Goal: Check status: Check status

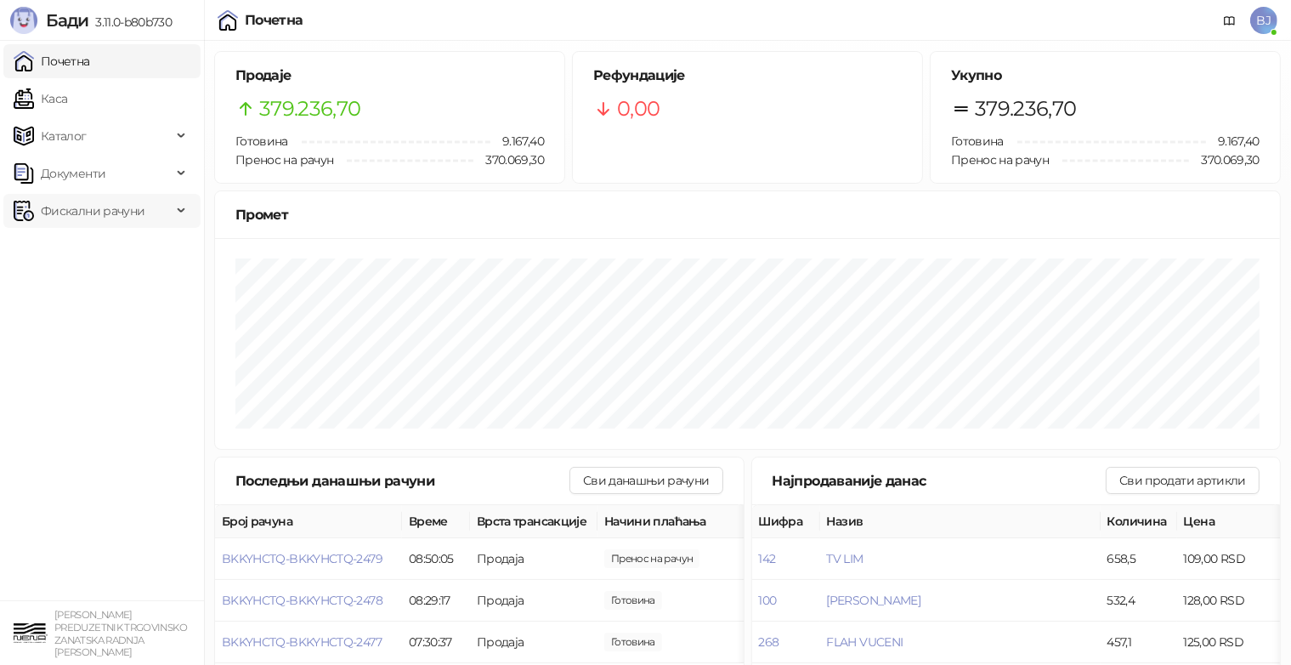
click at [112, 211] on span "Фискални рачуни" at bounding box center [93, 211] width 104 height 34
click at [110, 291] on link "По данима" at bounding box center [65, 286] width 90 height 34
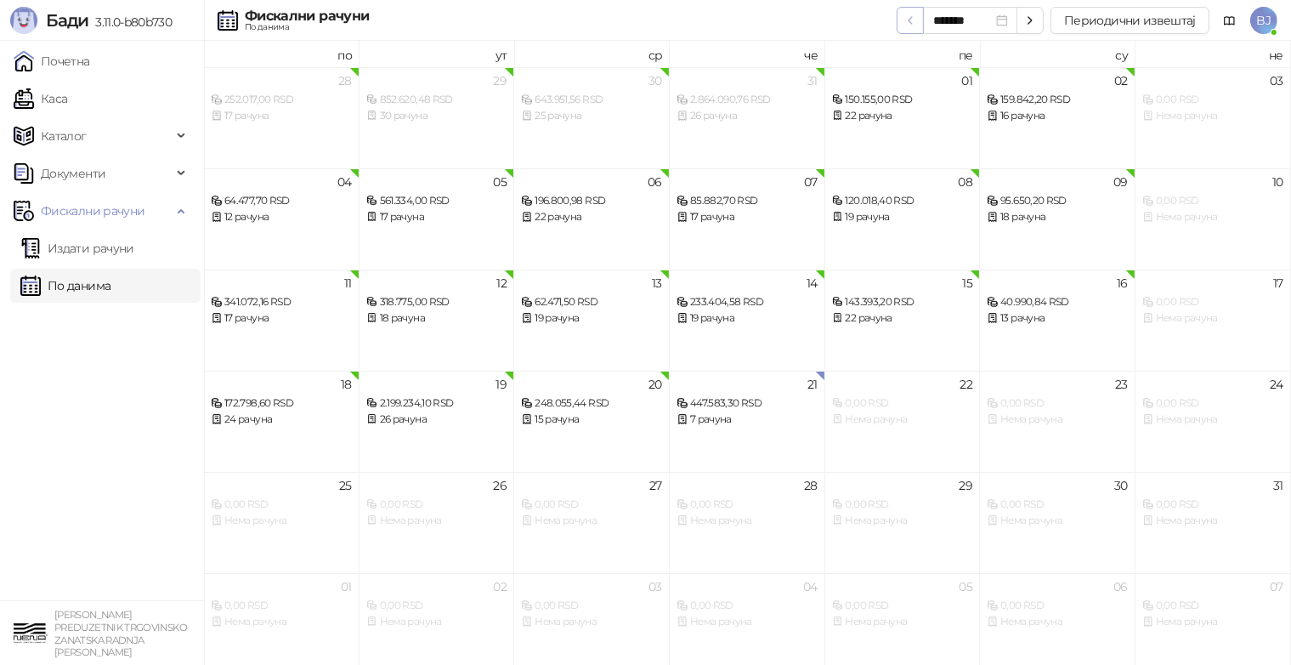
click at [914, 24] on icon "button" at bounding box center [911, 21] width 14 height 14
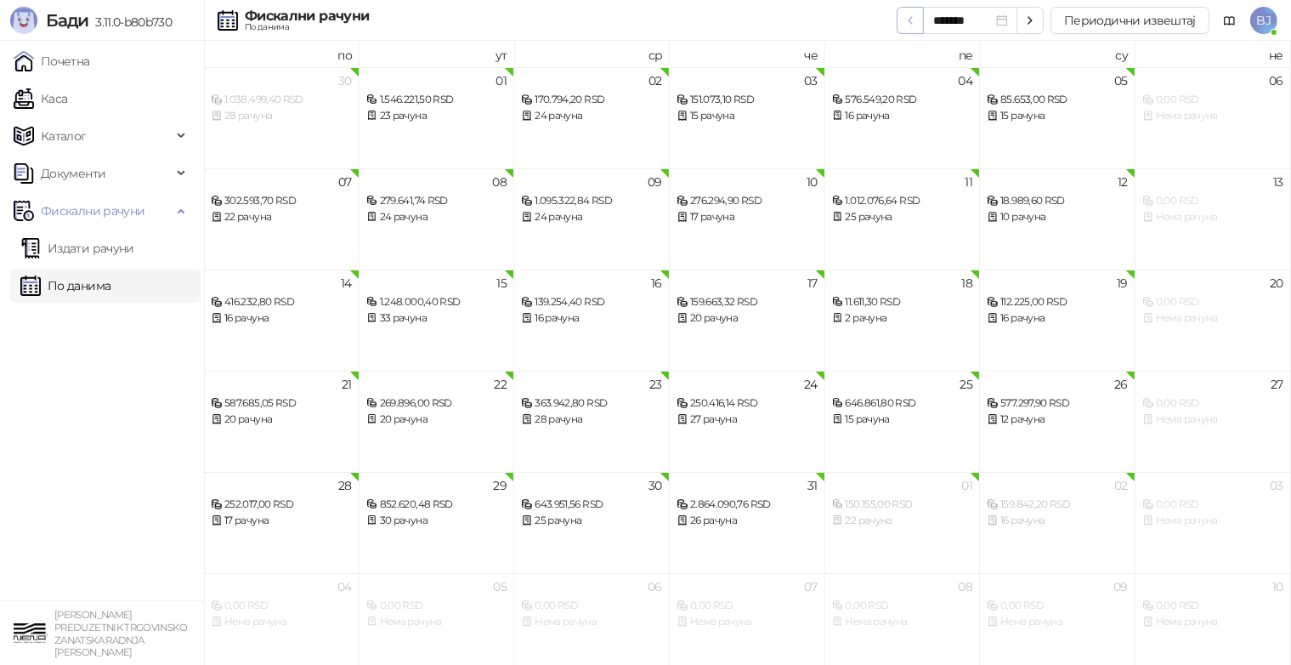
click at [914, 24] on icon "button" at bounding box center [911, 21] width 14 height 14
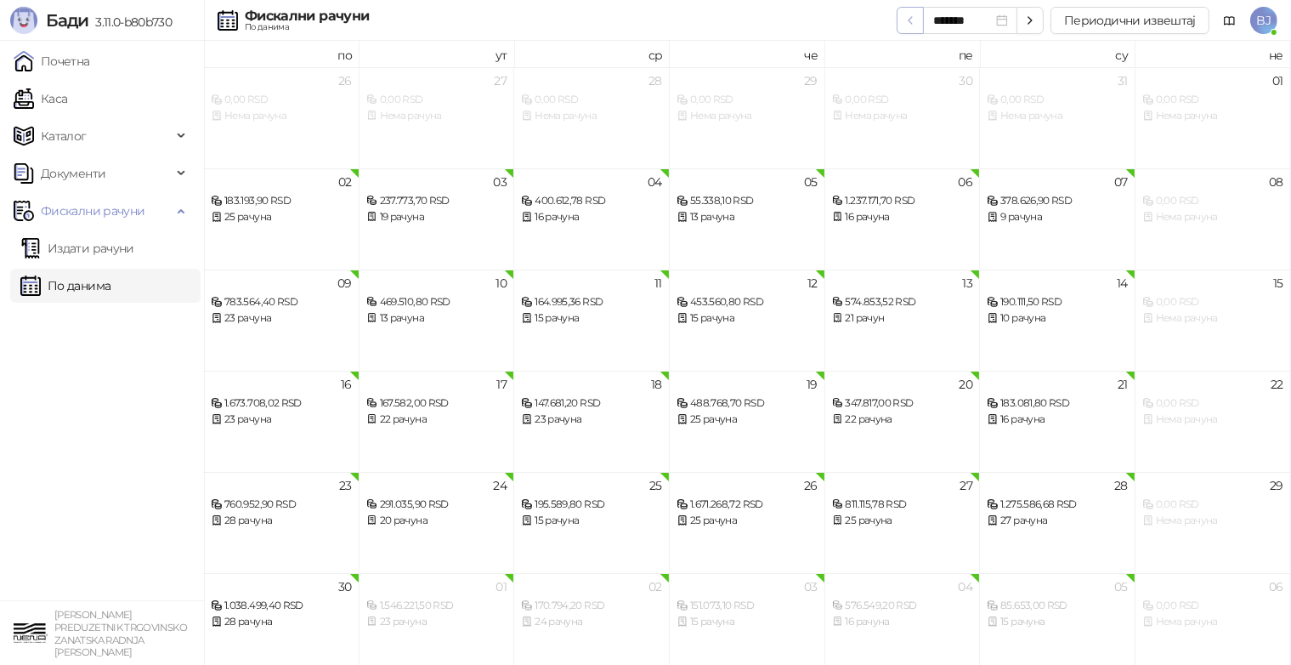
click at [914, 24] on icon "button" at bounding box center [911, 21] width 14 height 14
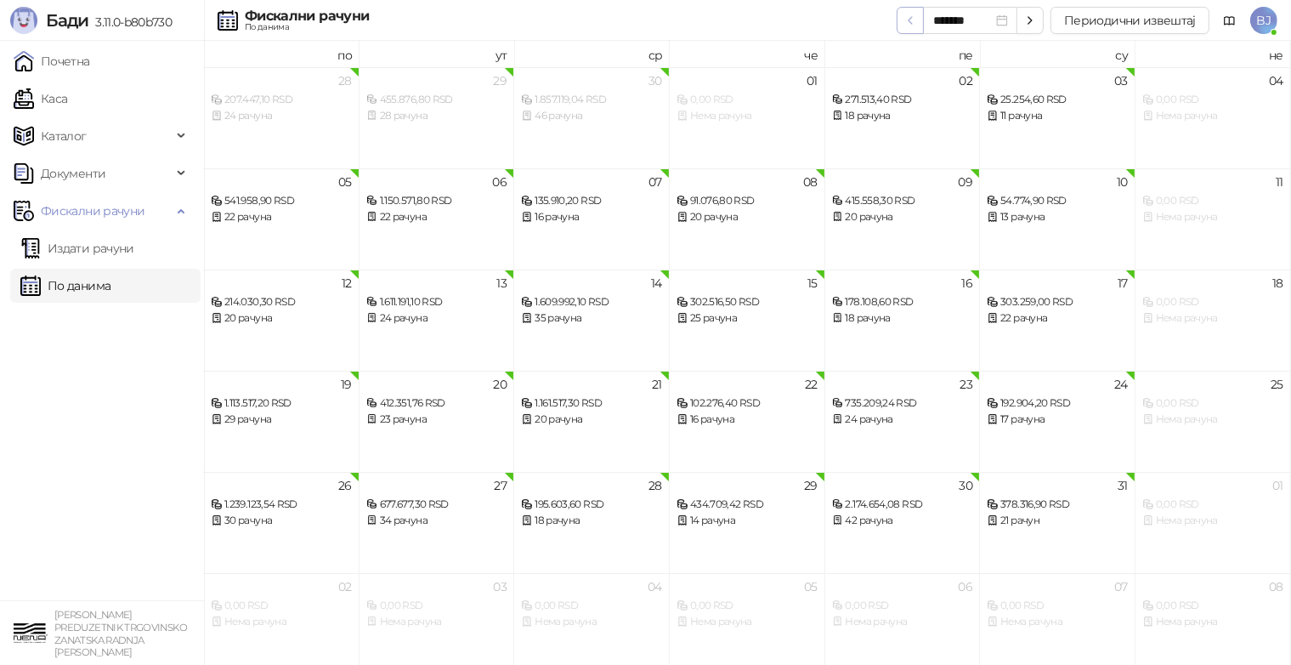
click at [914, 24] on icon "button" at bounding box center [911, 21] width 14 height 14
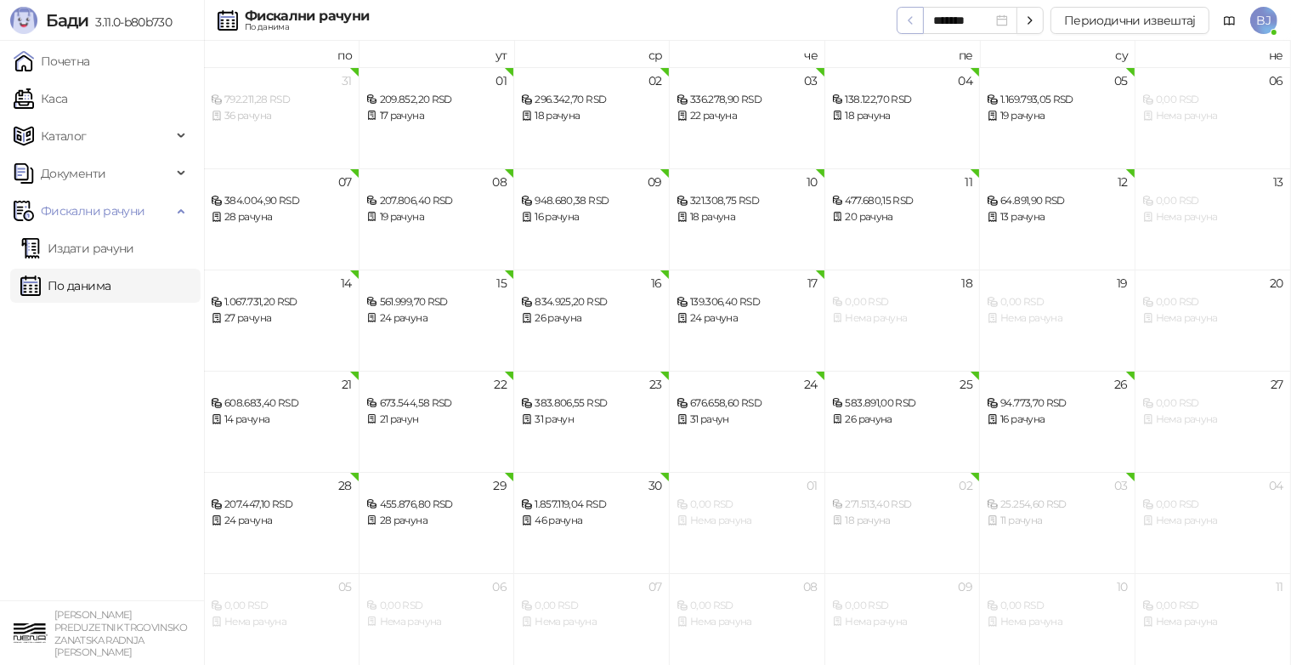
click at [914, 24] on icon "button" at bounding box center [911, 21] width 14 height 14
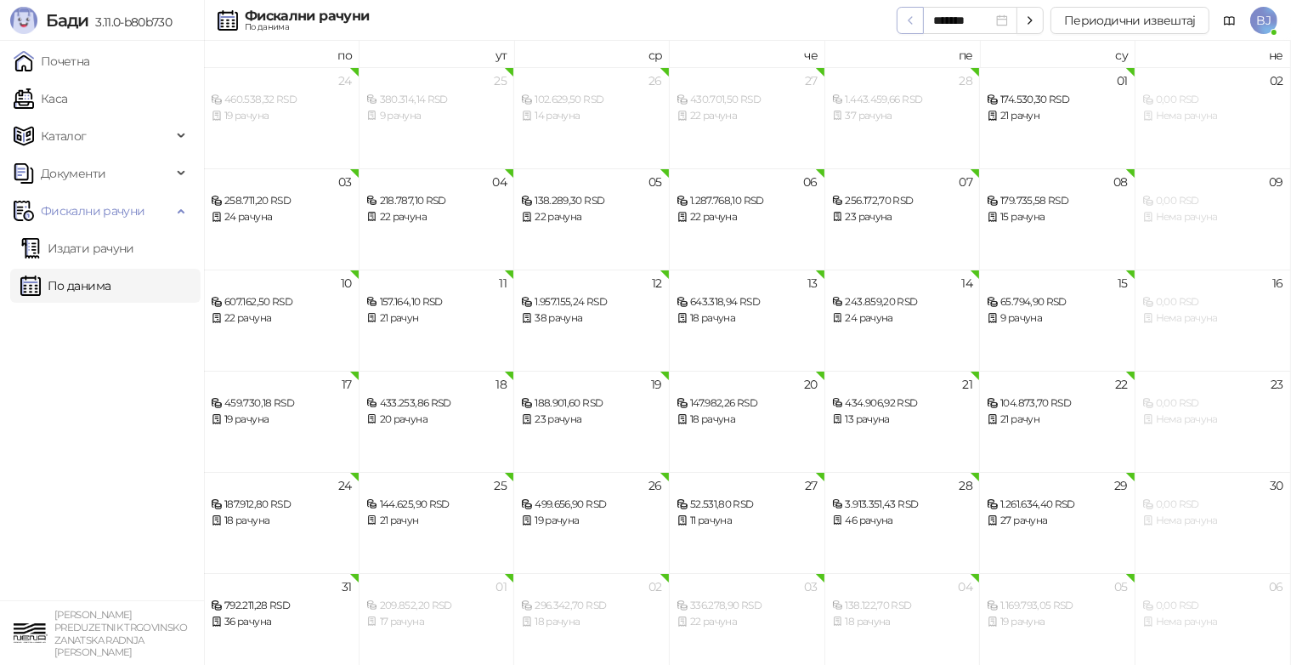
click at [914, 24] on icon "button" at bounding box center [911, 21] width 14 height 14
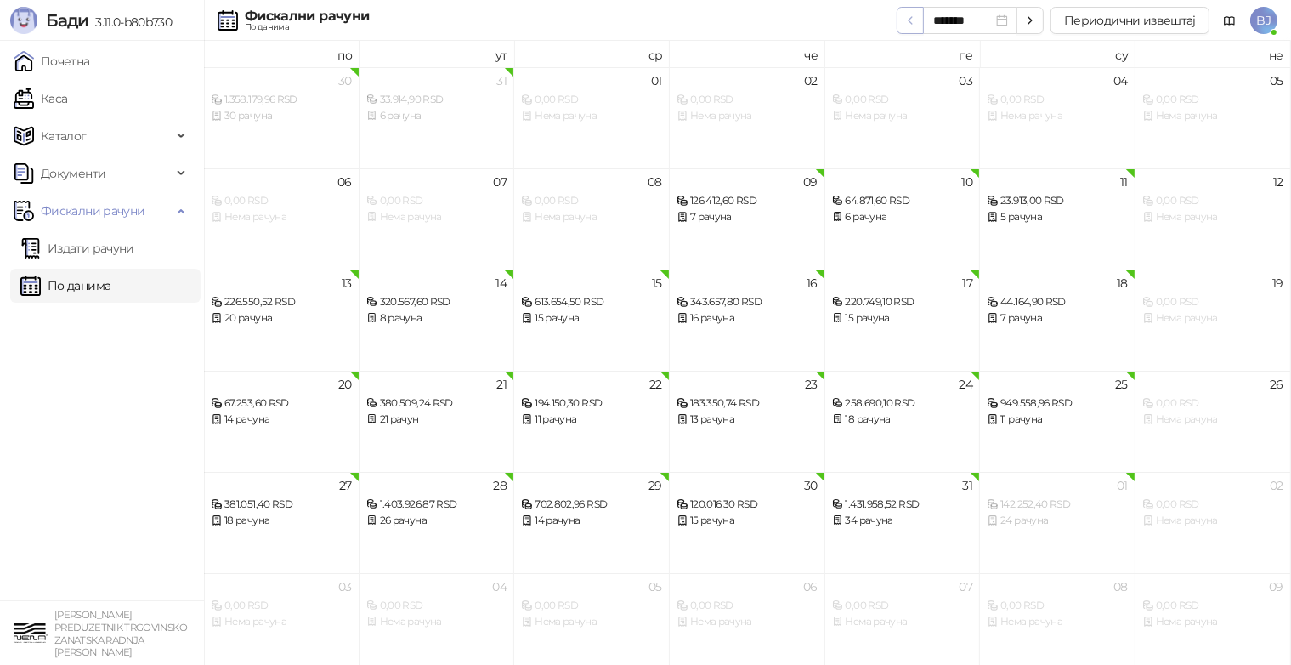
click at [914, 24] on icon "button" at bounding box center [911, 21] width 14 height 14
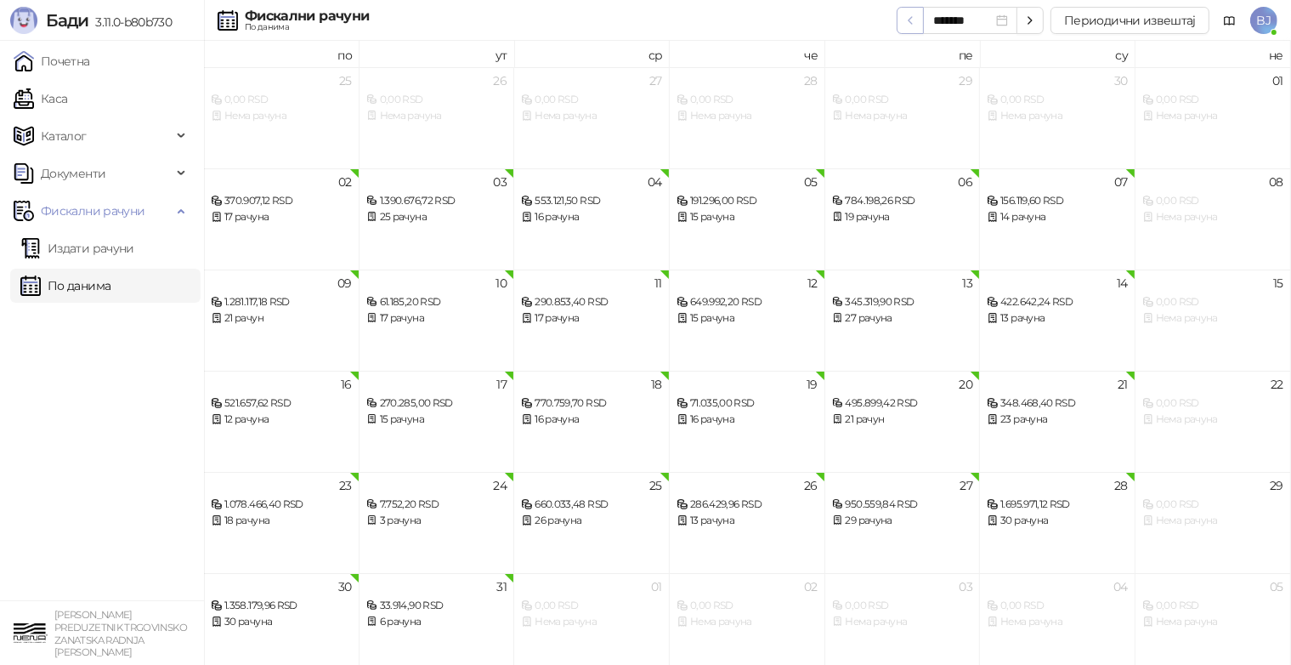
click at [914, 24] on icon "button" at bounding box center [911, 21] width 14 height 14
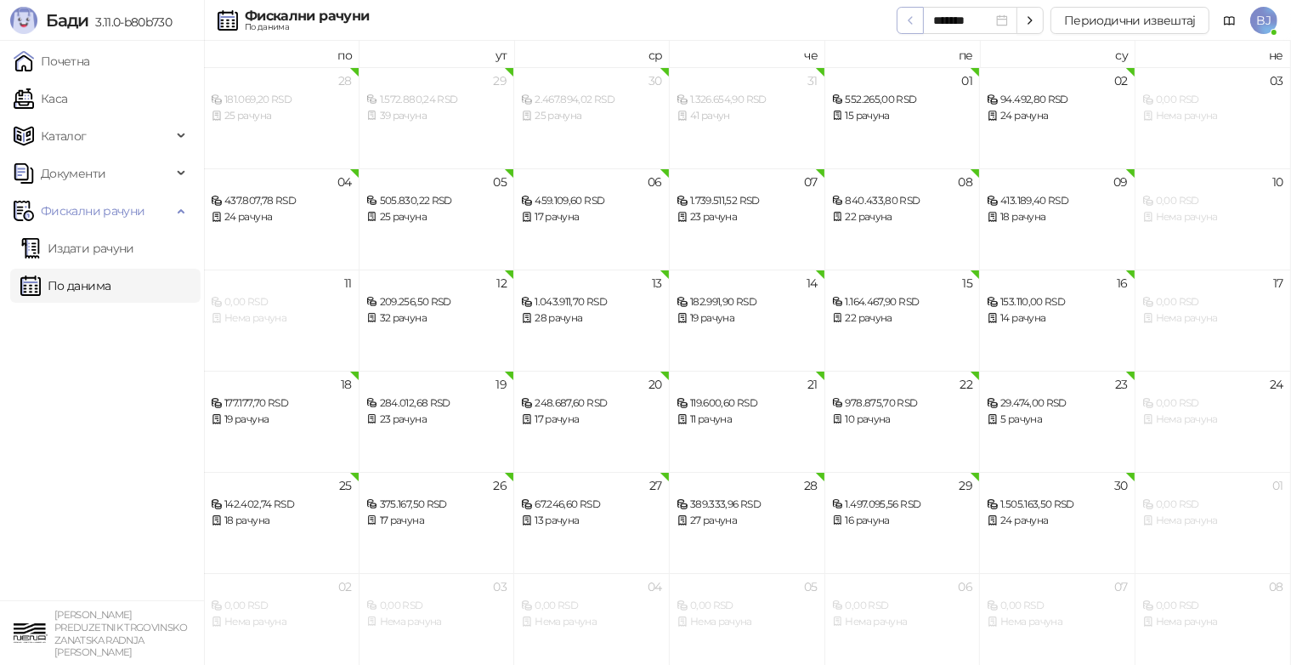
click at [914, 24] on icon "button" at bounding box center [911, 21] width 14 height 14
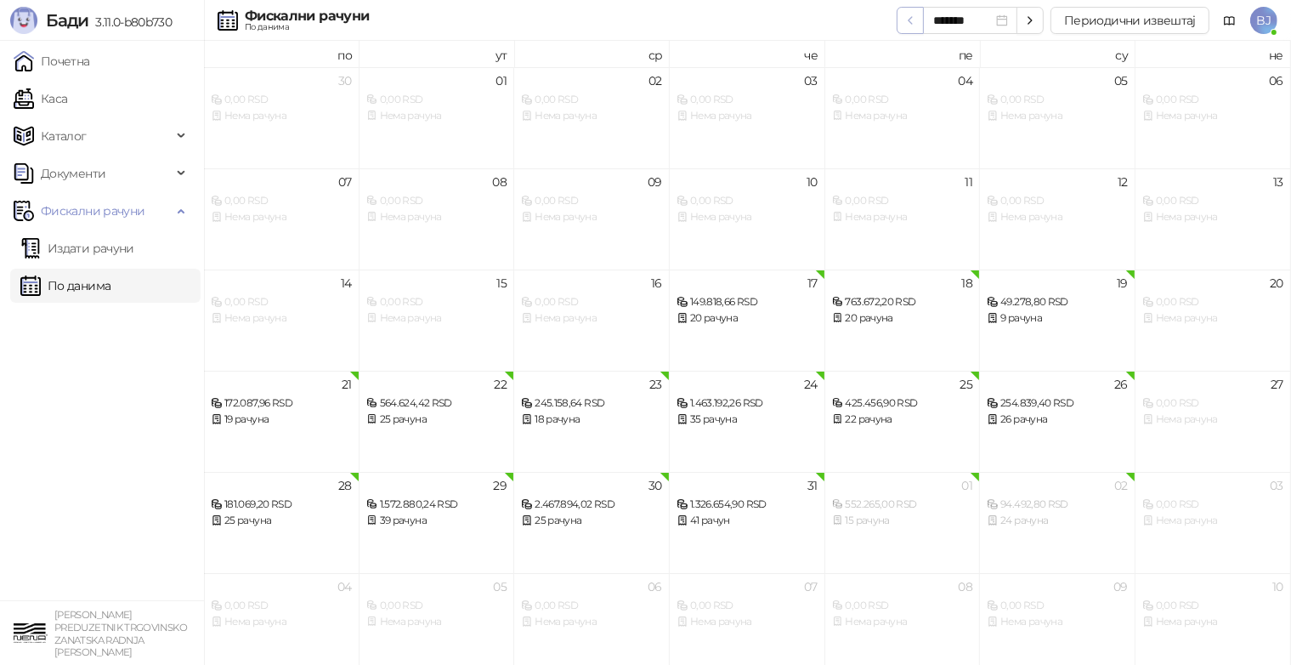
click at [914, 24] on icon "button" at bounding box center [911, 21] width 14 height 14
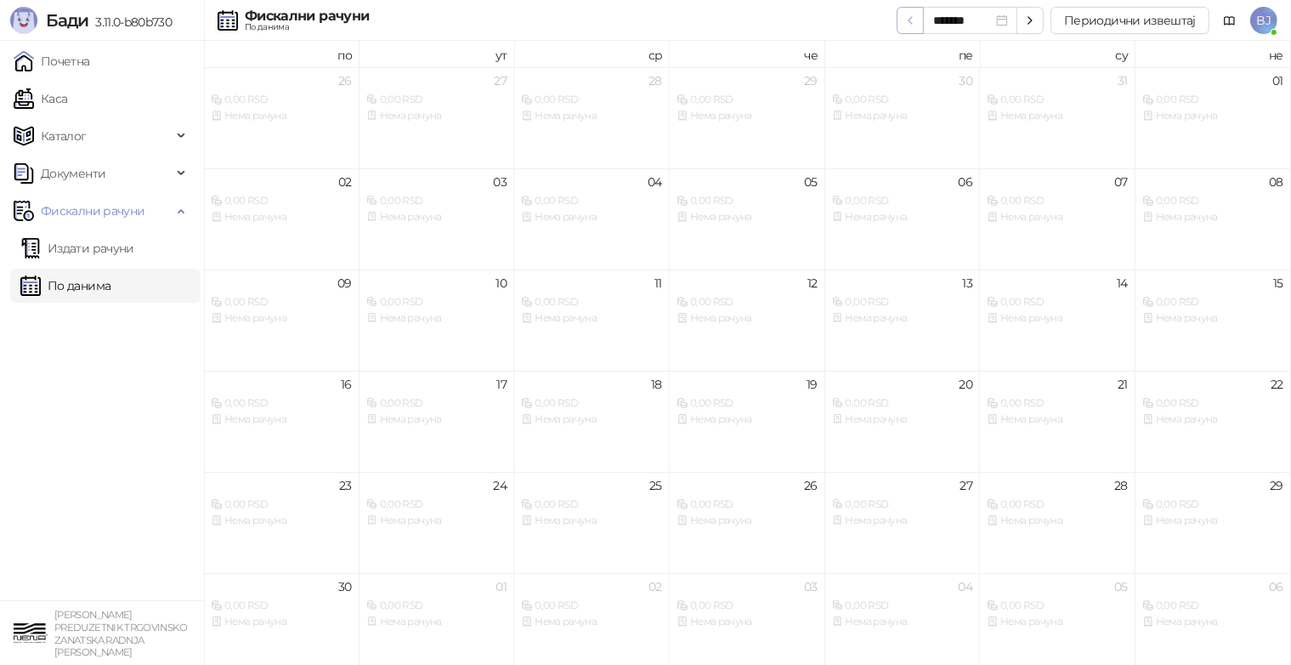
click at [914, 24] on icon "button" at bounding box center [911, 21] width 14 height 14
click at [1031, 26] on icon "button" at bounding box center [1030, 21] width 14 height 14
click at [1029, 22] on icon "button" at bounding box center [1030, 21] width 14 height 14
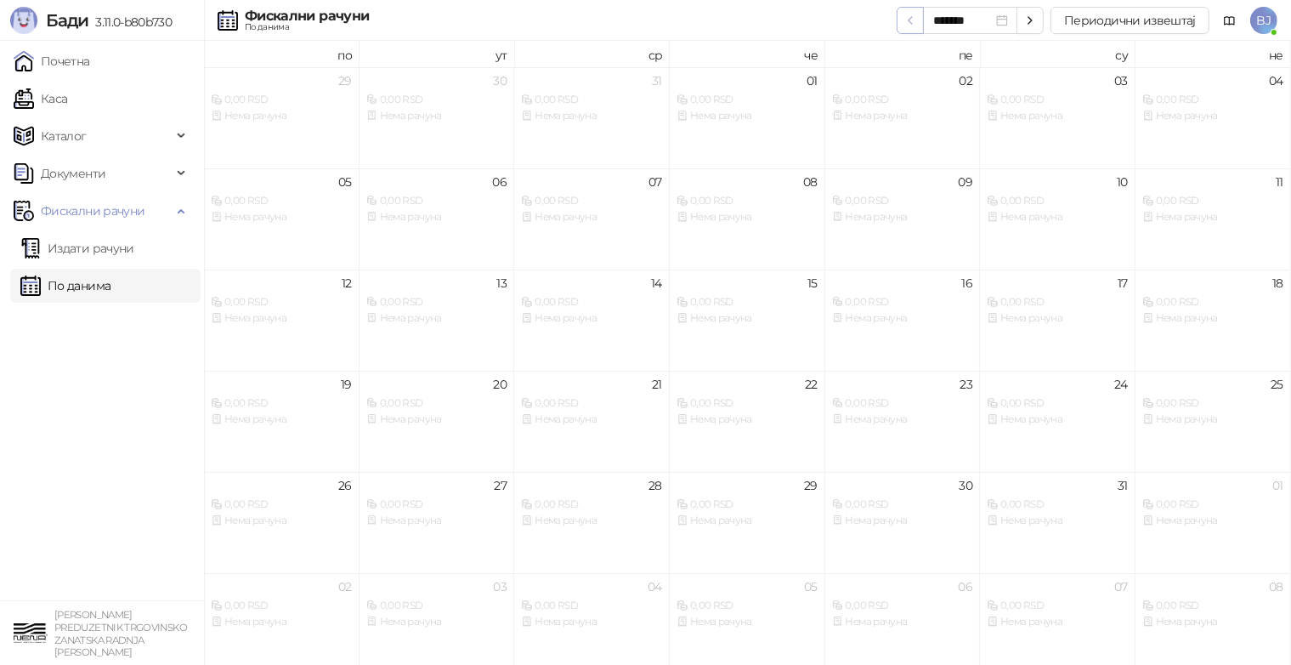
click at [917, 25] on icon "button" at bounding box center [911, 21] width 14 height 14
type input "*******"
